Goal: Task Accomplishment & Management: Use online tool/utility

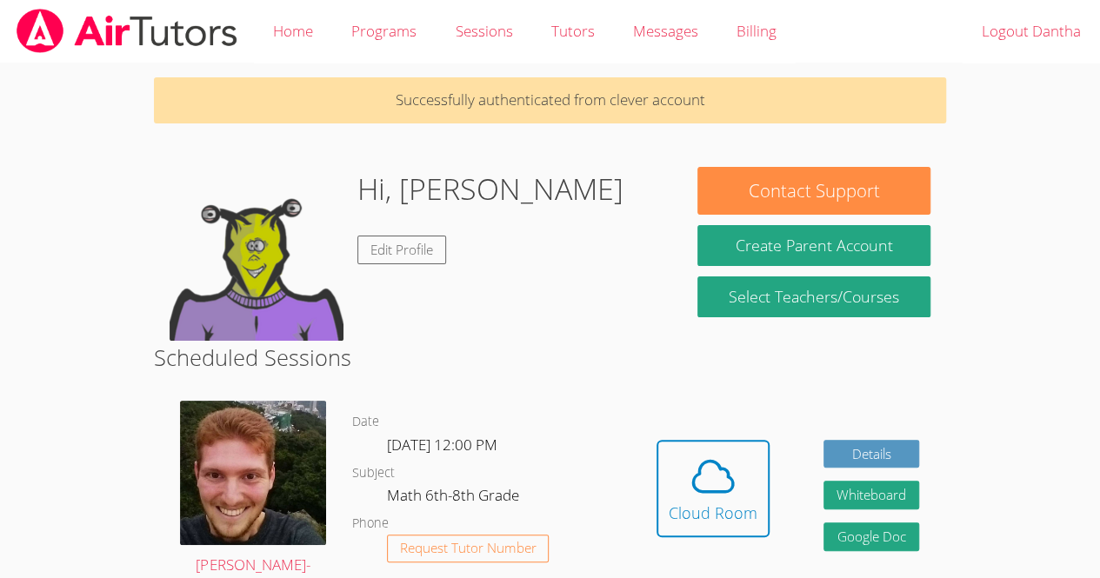
click at [601, 356] on h2 "Scheduled Sessions" at bounding box center [550, 357] width 792 height 33
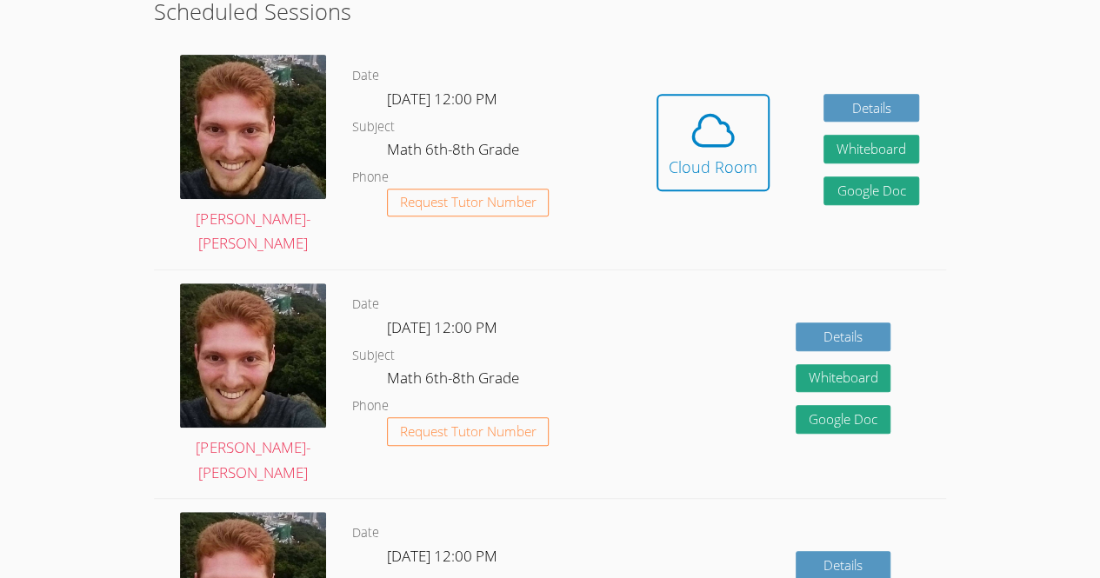
scroll to position [224, 0]
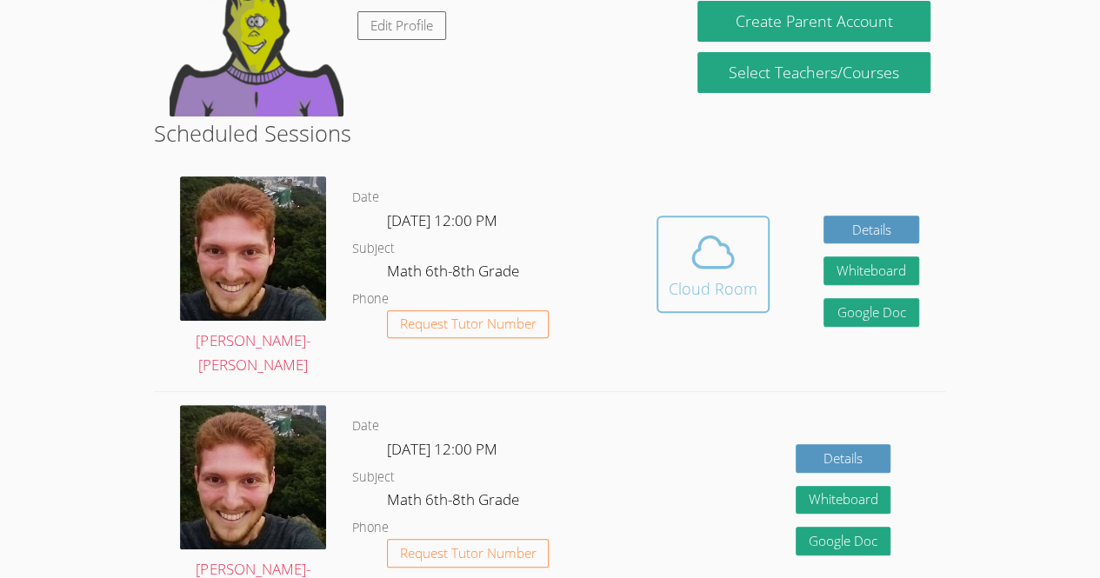
click at [735, 275] on icon at bounding box center [713, 252] width 49 height 49
click at [721, 254] on icon at bounding box center [713, 252] width 49 height 49
click at [706, 272] on icon at bounding box center [713, 252] width 49 height 49
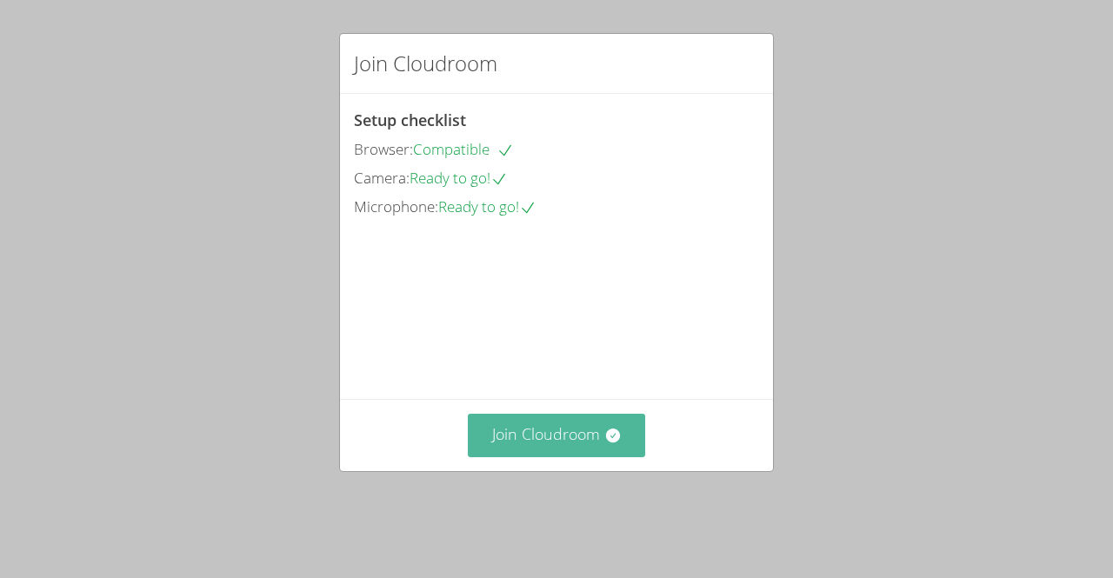
click at [522, 456] on button "Join Cloudroom" at bounding box center [557, 435] width 178 height 43
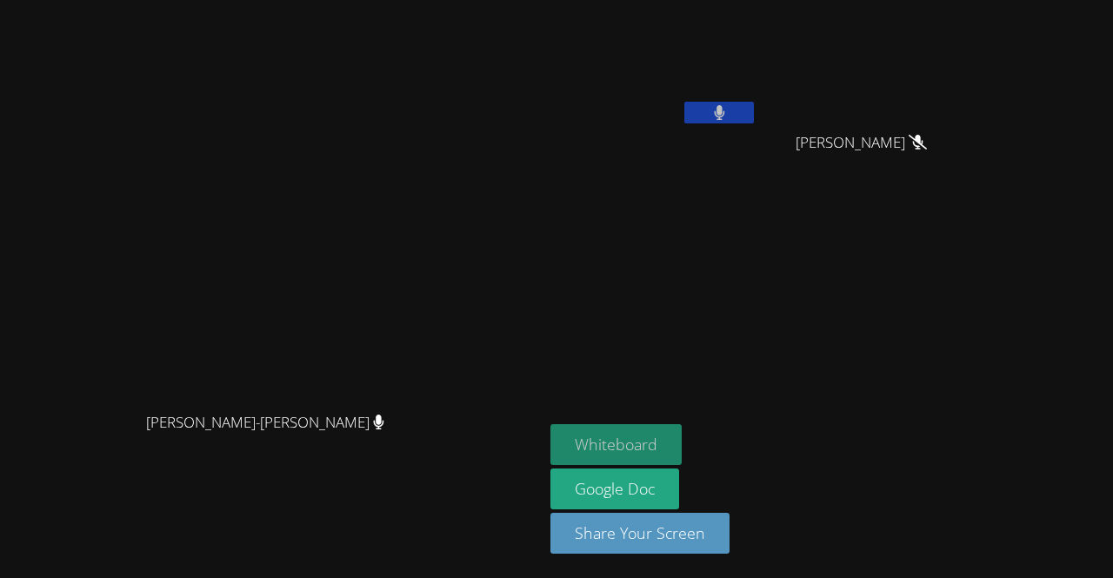
click at [682, 455] on button "Whiteboard" at bounding box center [615, 444] width 131 height 41
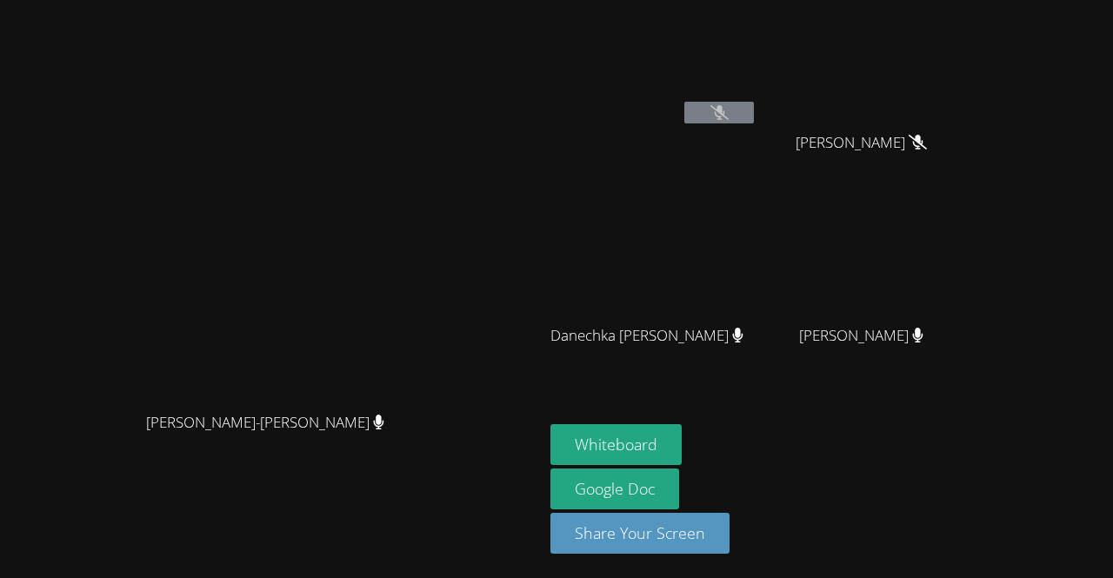
click at [729, 115] on icon at bounding box center [719, 112] width 18 height 15
click at [729, 532] on button "Share Your Screen" at bounding box center [639, 533] width 179 height 41
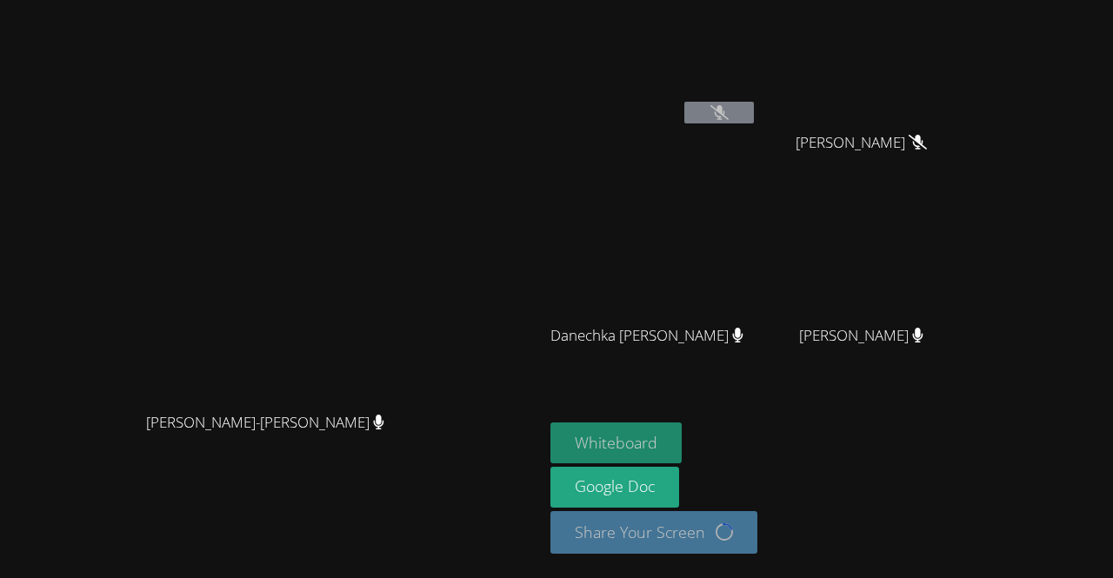
click at [682, 444] on button "Whiteboard" at bounding box center [615, 442] width 131 height 41
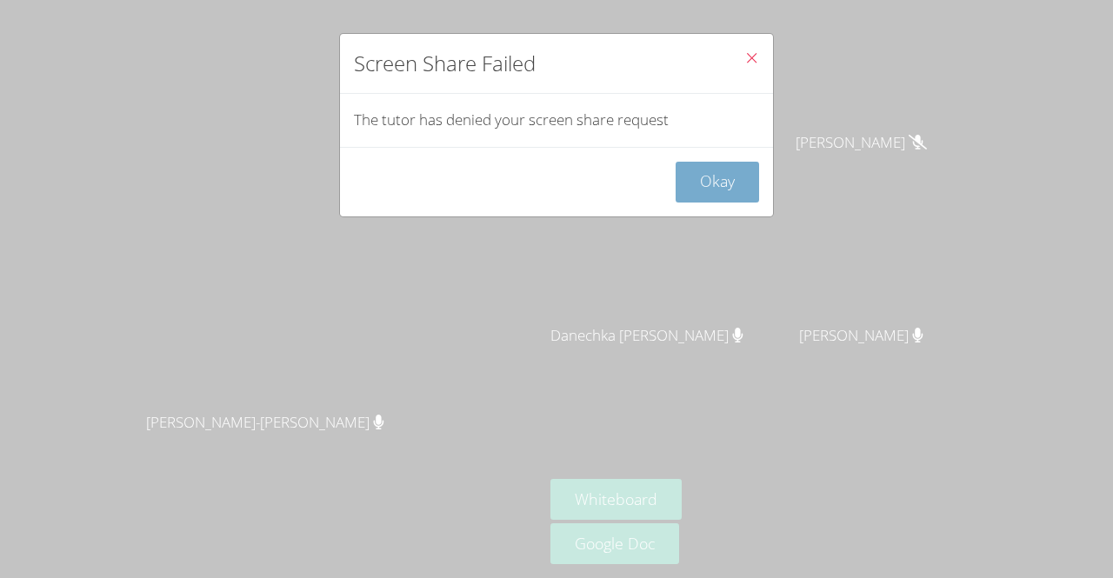
click at [691, 182] on button "Okay" at bounding box center [716, 182] width 83 height 41
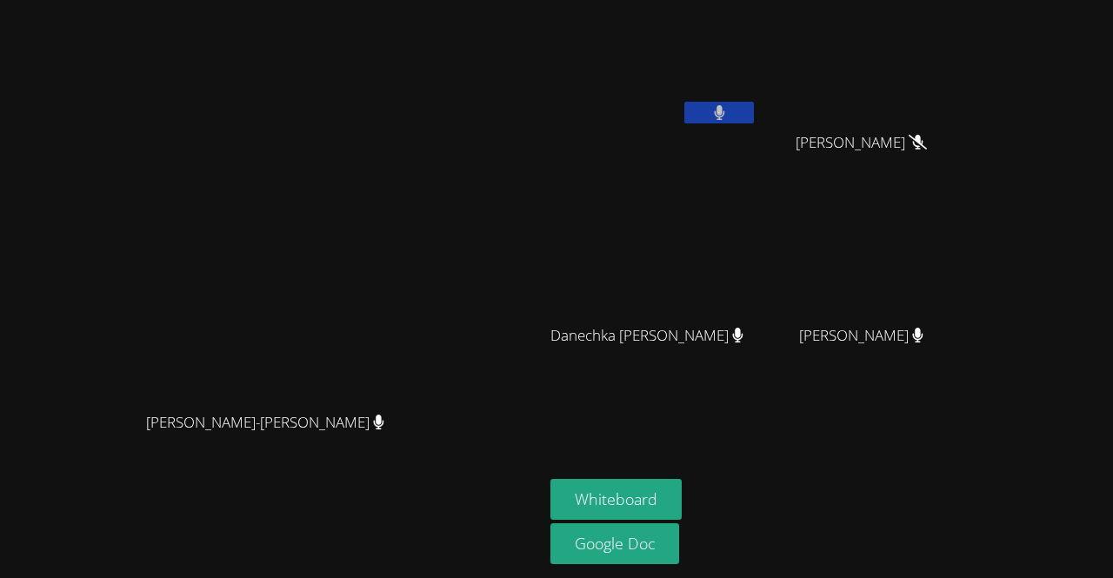
click at [725, 107] on icon at bounding box center [719, 112] width 11 height 15
click at [754, 117] on button at bounding box center [719, 113] width 70 height 22
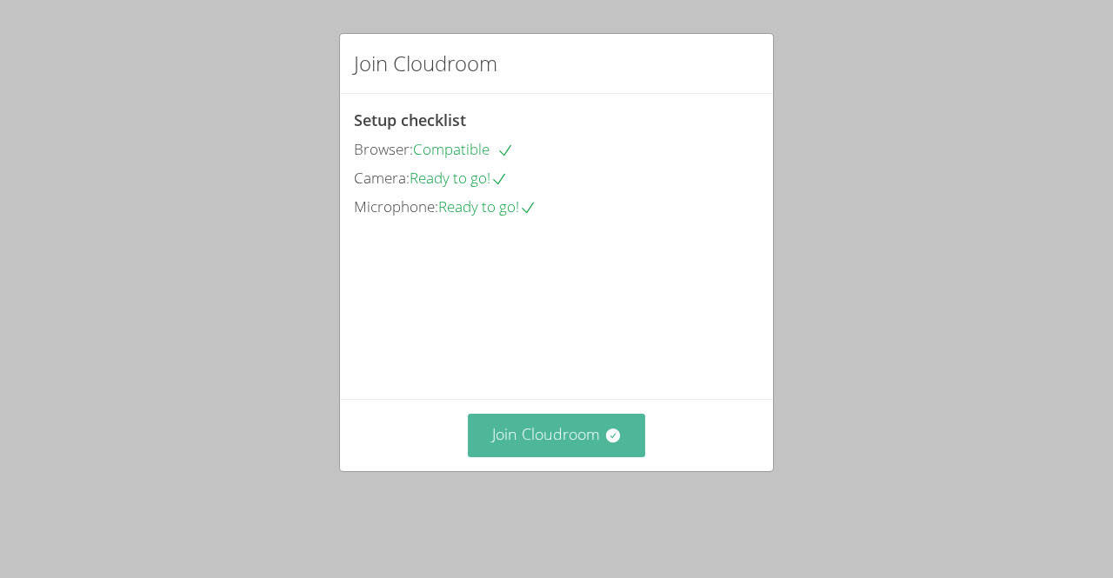
click at [588, 456] on button "Join Cloudroom" at bounding box center [557, 435] width 178 height 43
click at [525, 456] on button "Join Cloudroom" at bounding box center [557, 435] width 178 height 43
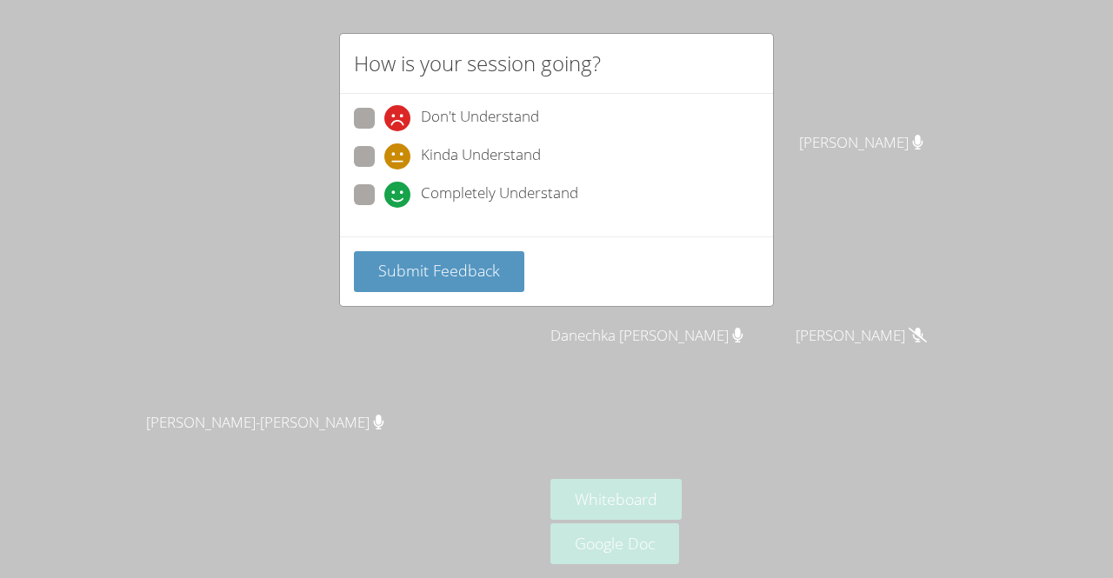
click at [449, 203] on span "Completely Understand" at bounding box center [499, 195] width 157 height 26
click at [399, 199] on input "Completely Understand" at bounding box center [391, 191] width 15 height 15
radio input "true"
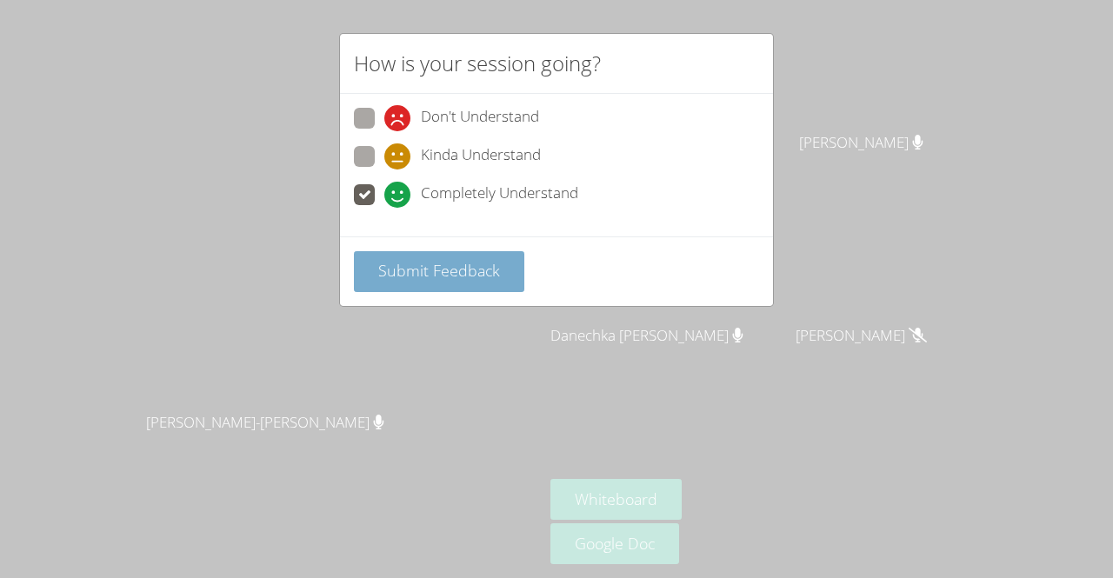
click at [449, 274] on span "Submit Feedback" at bounding box center [439, 270] width 122 height 21
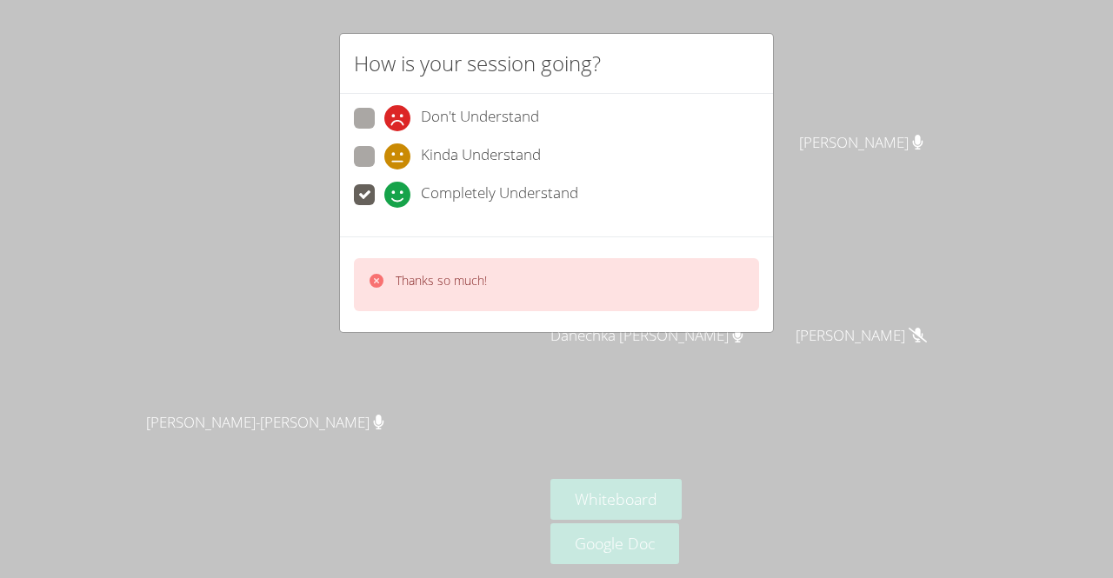
click at [800, 316] on div "How is your session going? Don't Understand Kinda Understand Completely Underst…" at bounding box center [556, 289] width 1113 height 578
